Goal: Information Seeking & Learning: Learn about a topic

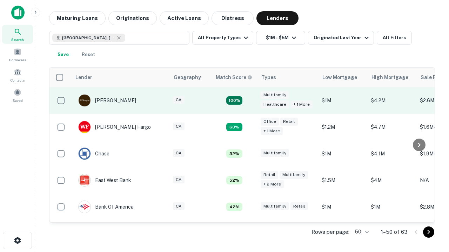
click at [249, 101] on td "100%" at bounding box center [234, 100] width 46 height 27
